Goal: Task Accomplishment & Management: Use online tool/utility

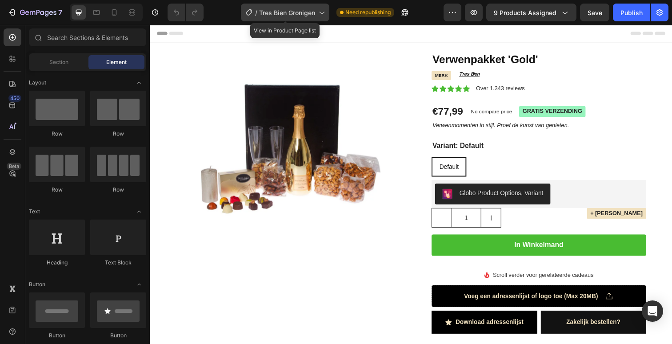
click at [274, 14] on span "Tres Bien Gronigen" at bounding box center [287, 12] width 56 height 9
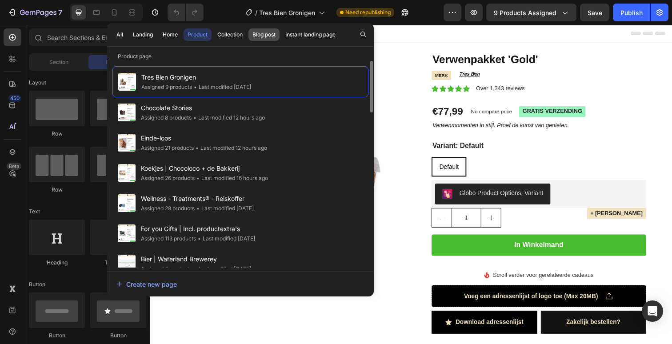
click at [253, 37] on div "Blog post" at bounding box center [263, 35] width 23 height 8
click at [237, 36] on div "Collection" at bounding box center [229, 35] width 25 height 8
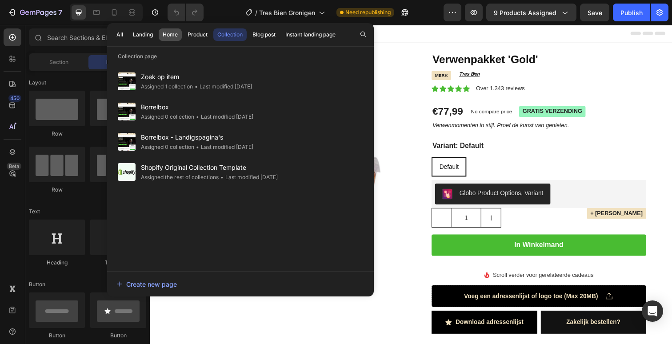
click at [184, 35] on button "Home" at bounding box center [198, 34] width 28 height 12
click at [190, 35] on div "Product" at bounding box center [198, 35] width 20 height 8
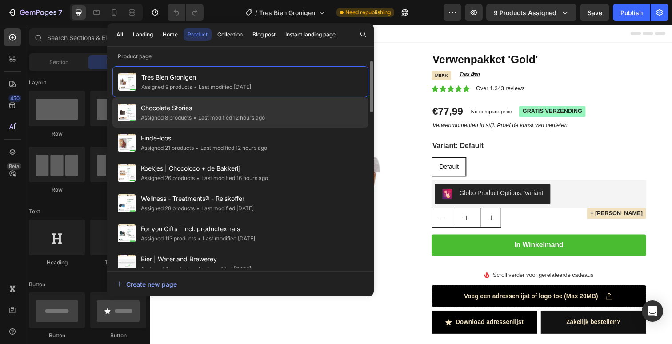
click at [228, 116] on div "• Last modified 12 hours ago" at bounding box center [228, 117] width 73 height 9
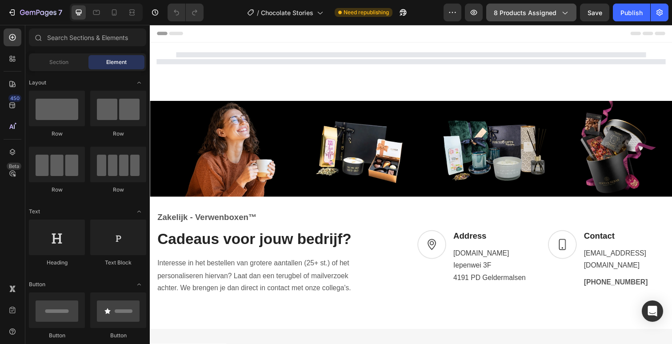
click at [515, 17] on button "8 products assigned" at bounding box center [531, 13] width 90 height 18
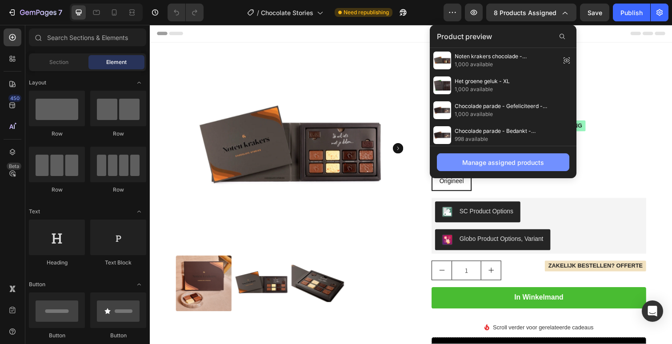
click at [489, 165] on div "Manage assigned products" at bounding box center [503, 162] width 82 height 9
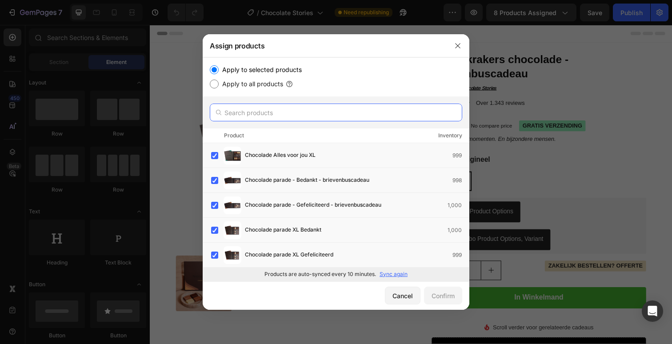
click at [318, 120] on input "text" at bounding box center [336, 113] width 252 height 18
paste input "Sweetbox - Brownie mix"
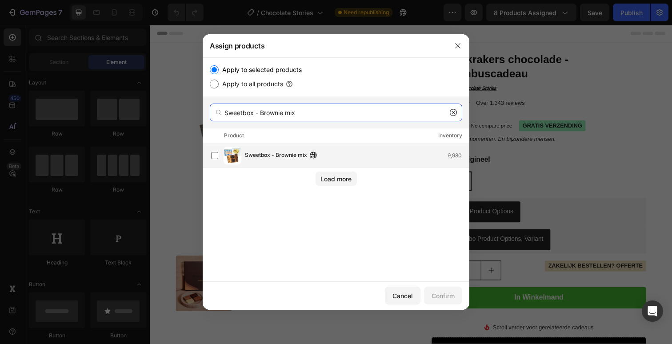
type input "Sweetbox - Brownie mix"
click at [333, 163] on div "Sweetbox - Brownie mix 9,980" at bounding box center [340, 156] width 258 height 18
click at [456, 297] on button "Confirm" at bounding box center [443, 296] width 38 height 18
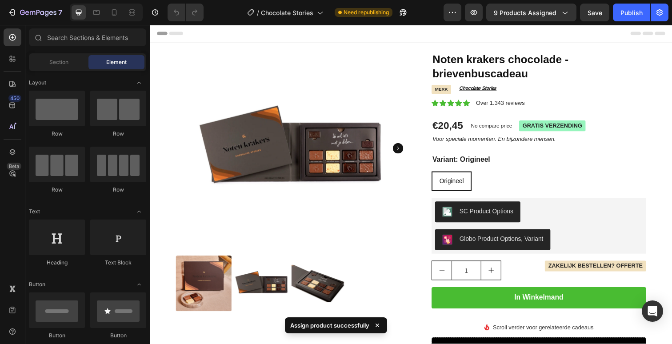
click at [631, 22] on div "7 Version history / Chocolate Stories Need republishing Preview 9 products assi…" at bounding box center [336, 12] width 672 height 25
click at [629, 17] on div "Publish" at bounding box center [632, 12] width 22 height 9
